Goal: Find specific page/section: Find specific page/section

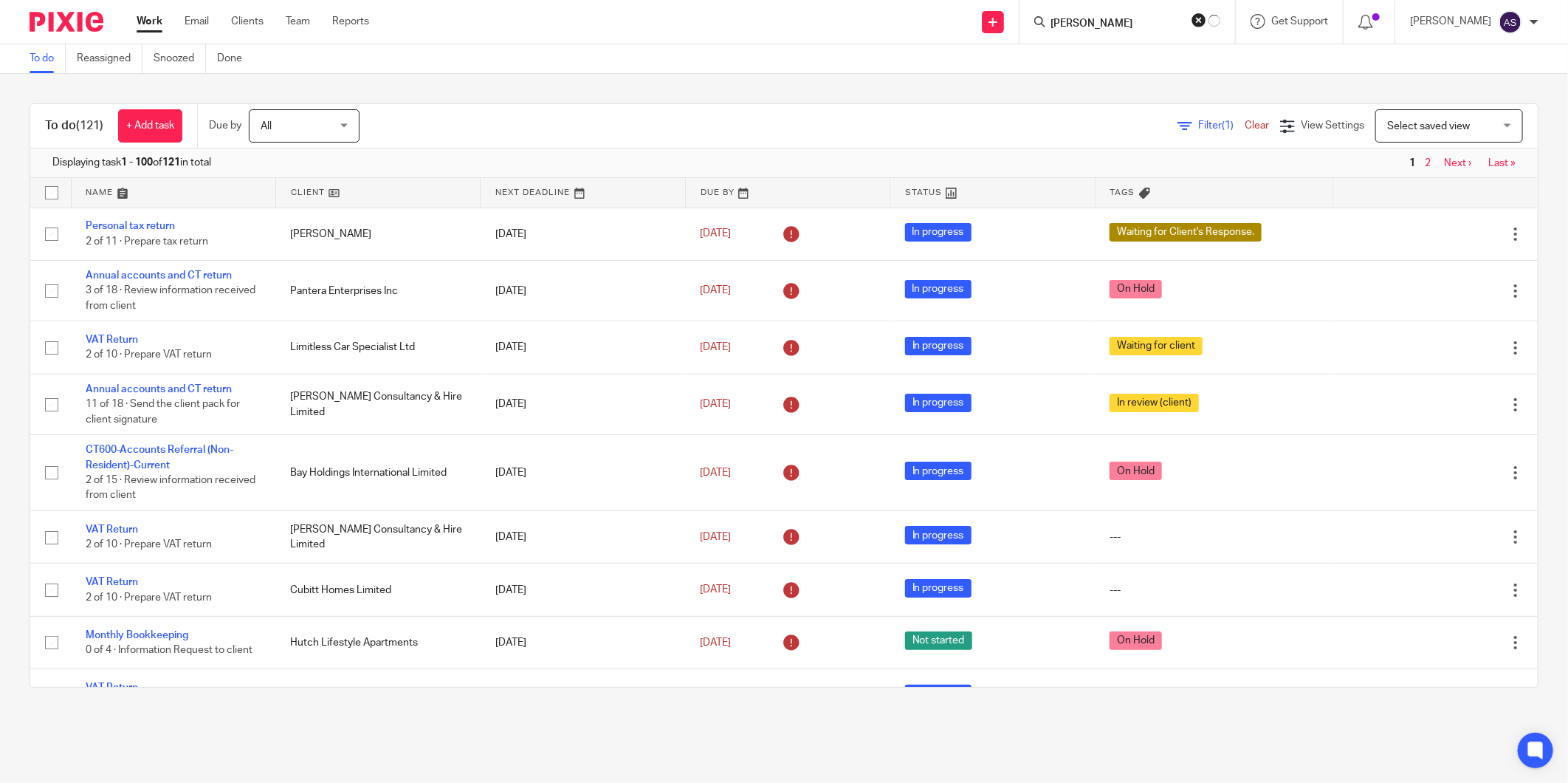
scroll to position [328, 0]
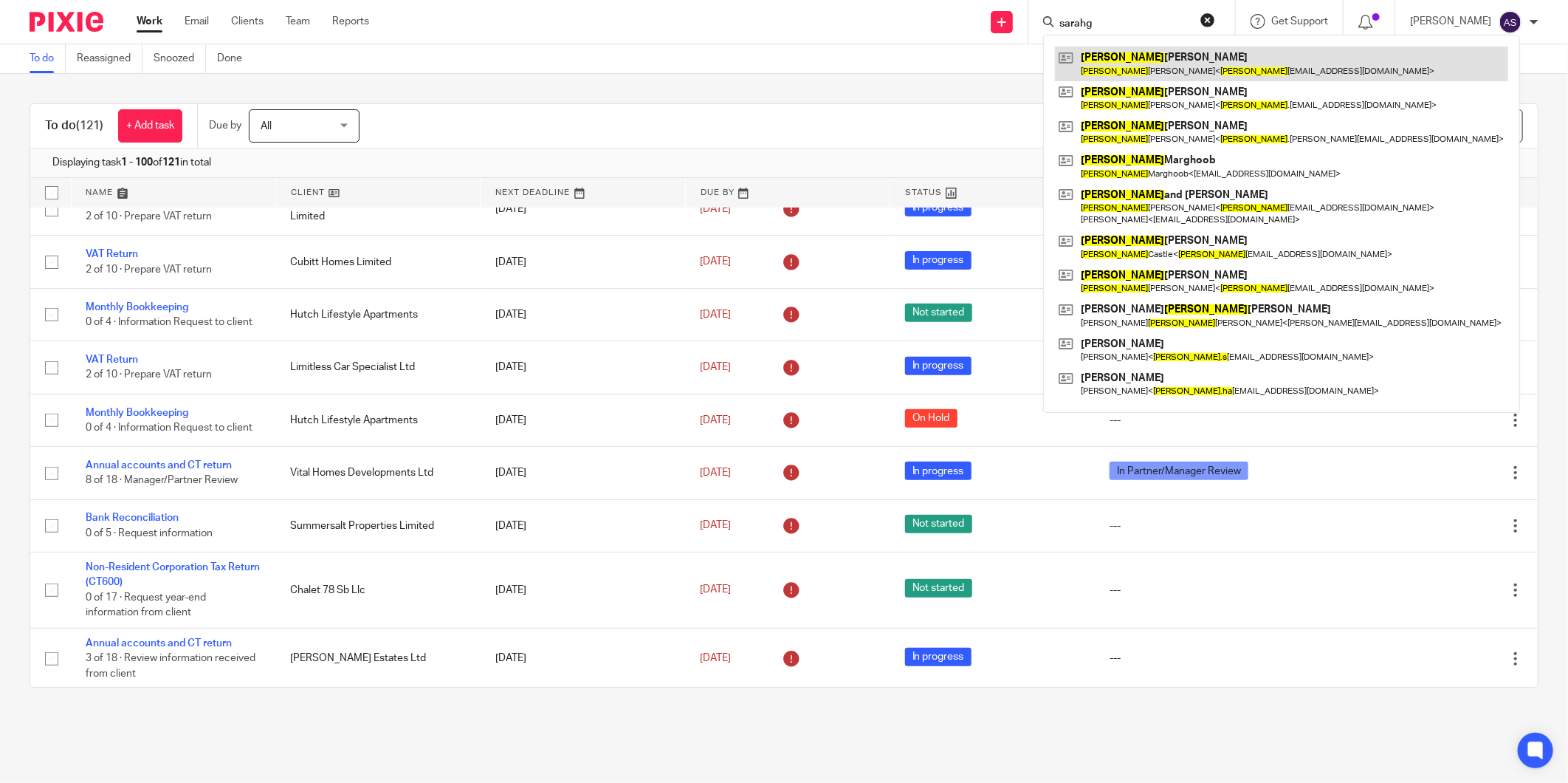
type input "sarahg"
click at [1160, 71] on link at bounding box center [1281, 63] width 454 height 34
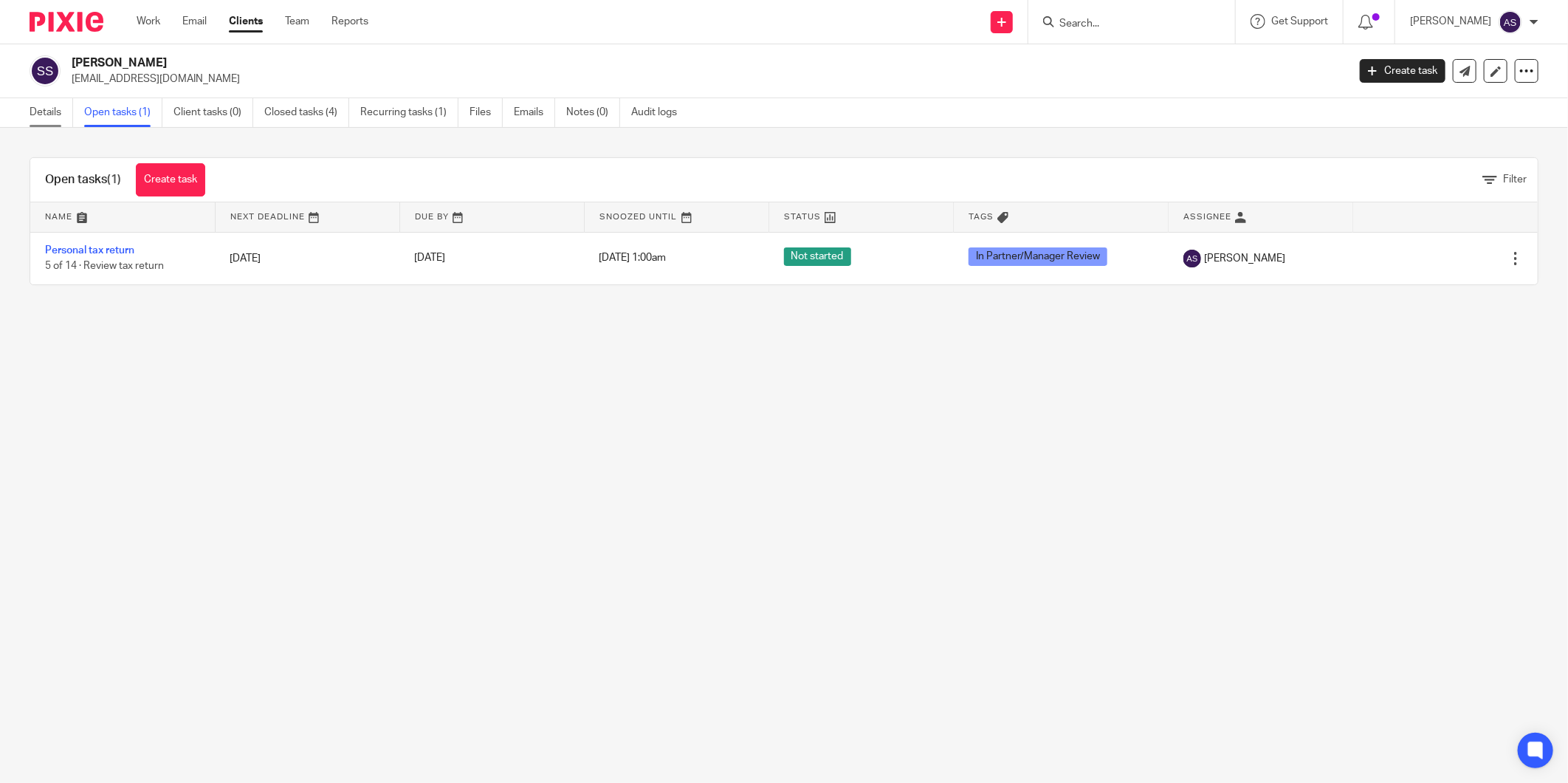
click at [53, 119] on link "Details" at bounding box center [51, 113] width 44 height 29
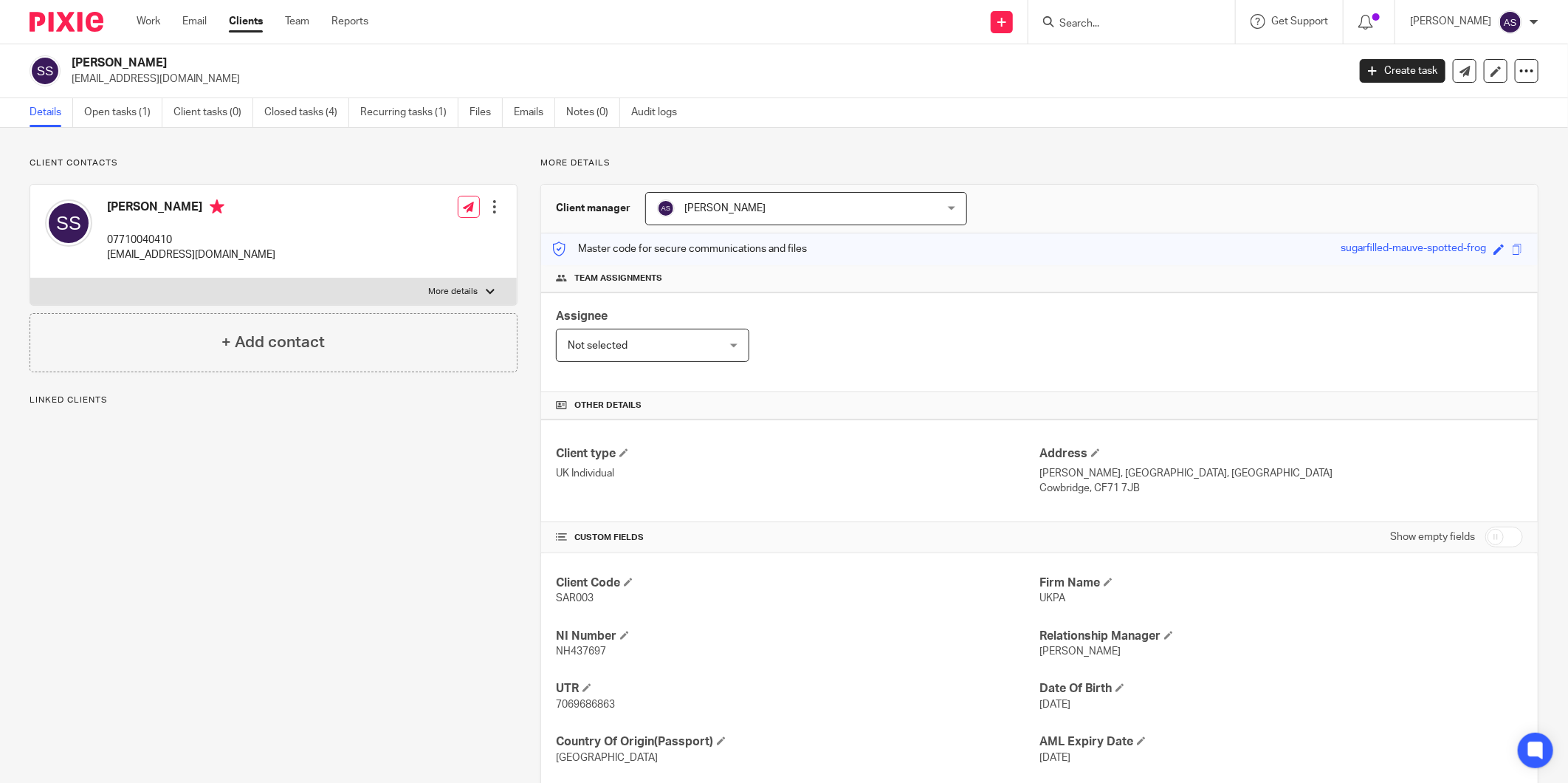
scroll to position [88, 0]
